Goal: Information Seeking & Learning: Learn about a topic

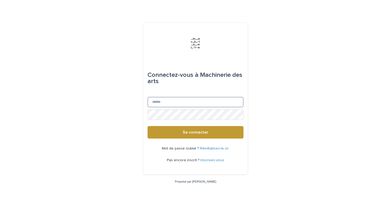
click at [188, 105] on input "E-mail" at bounding box center [195, 102] width 96 height 10
click at [0, 212] on com-1password-button at bounding box center [0, 212] width 0 height 0
type input "**********"
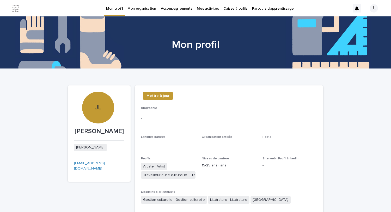
click at [253, 8] on font "Parcours d'apprentissage" at bounding box center [273, 9] width 42 height 4
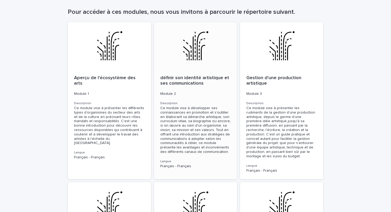
scroll to position [71, 0]
click at [264, 108] on font "Ce module vise à présenter les rudiments de la gestion d'une production artisti…" at bounding box center [280, 132] width 69 height 52
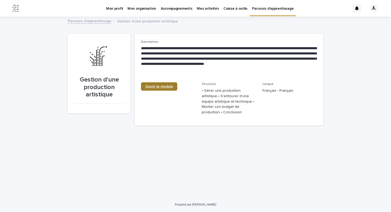
click at [163, 85] on font "Ouvrir le module" at bounding box center [159, 87] width 28 height 4
